Goal: Transaction & Acquisition: Purchase product/service

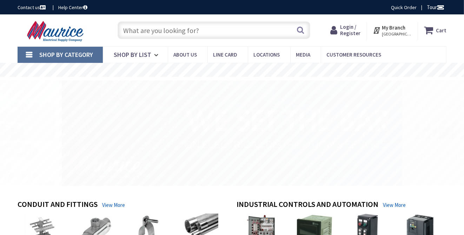
type input "Stubble Rd, [GEOGRAPHIC_DATA], [GEOGRAPHIC_DATA] 20147, [GEOGRAPHIC_DATA]"
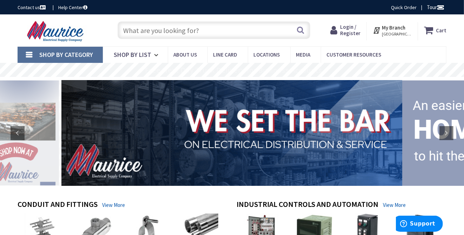
click at [226, 33] on input "text" at bounding box center [214, 30] width 192 height 18
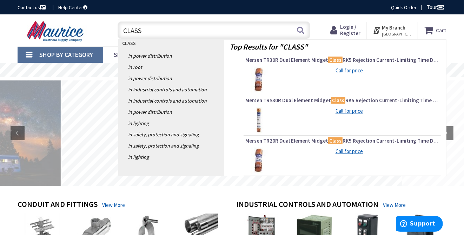
type input "CLASS J"
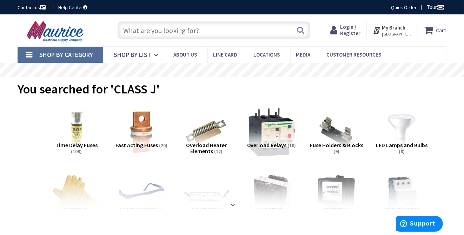
click at [68, 145] on span "Time Delay Fuses" at bounding box center [76, 145] width 42 height 7
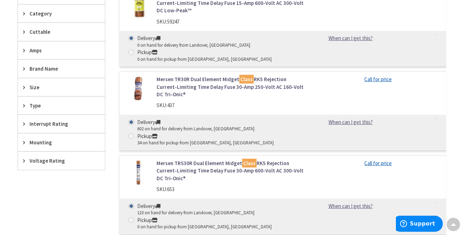
scroll to position [187, 0]
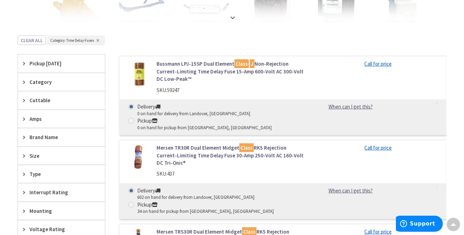
click at [200, 70] on link "Bussmann LPJ-15SP Dual Element Class J Non-Rejection Current-Limiting Time Dela…" at bounding box center [231, 71] width 148 height 22
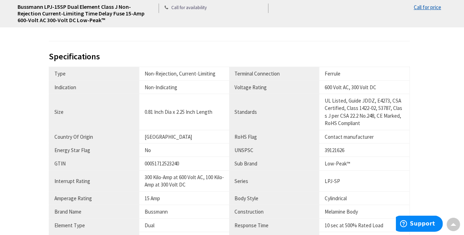
scroll to position [491, 0]
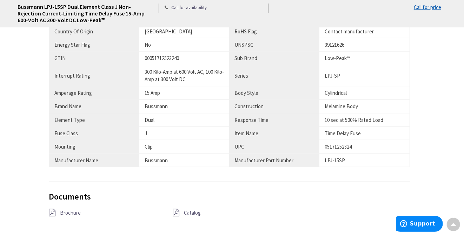
click at [193, 211] on span "Catalog" at bounding box center [192, 212] width 17 height 7
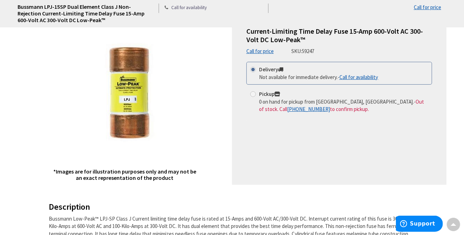
scroll to position [0, 0]
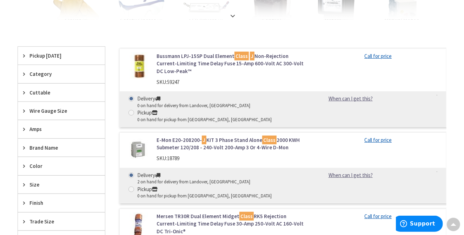
scroll to position [201, 0]
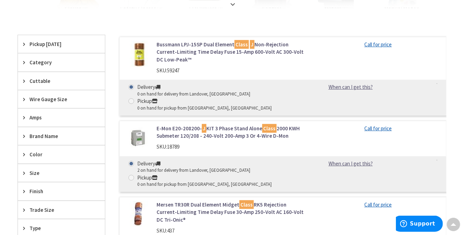
click at [41, 135] on span "Brand Name" at bounding box center [57, 135] width 57 height 7
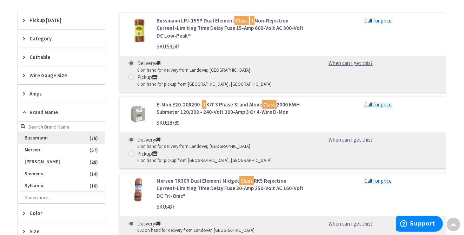
scroll to position [271, 0]
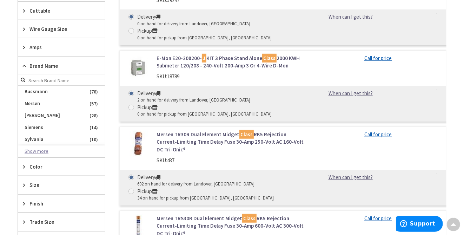
click at [43, 150] on button "Show more" at bounding box center [61, 151] width 87 height 12
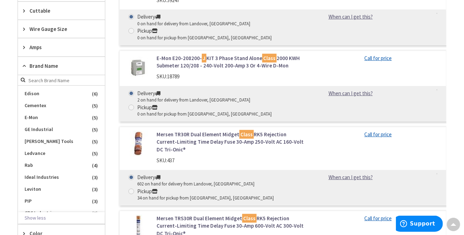
scroll to position [70, 0]
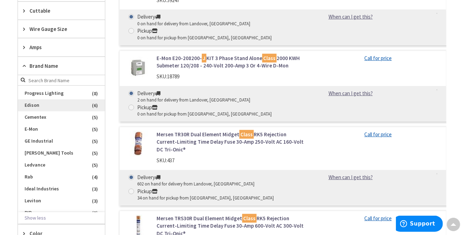
click at [45, 104] on span "Edison" at bounding box center [61, 105] width 87 height 12
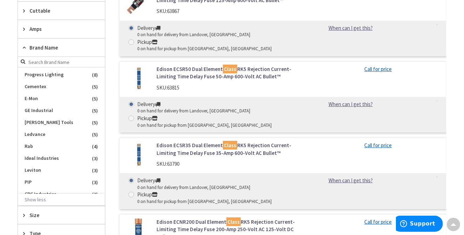
scroll to position [185, 0]
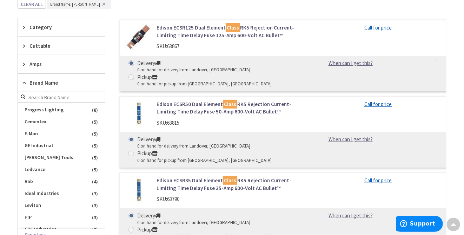
click at [206, 27] on link "Edison ECSR125 Dual Element Class RK5 Rejection Current-Limiting Time Delay Fus…" at bounding box center [231, 31] width 148 height 15
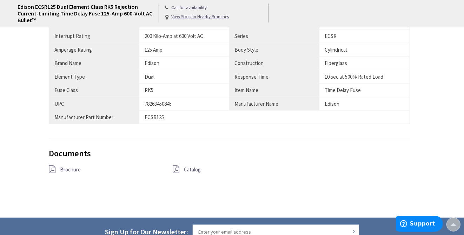
scroll to position [526, 0]
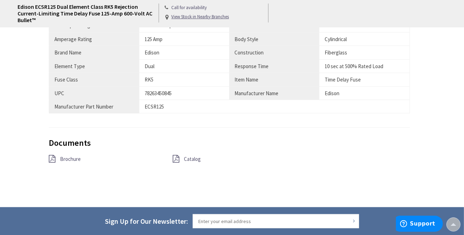
click at [190, 158] on span "Catalog" at bounding box center [192, 159] width 17 height 7
